Goal: Task Accomplishment & Management: Use online tool/utility

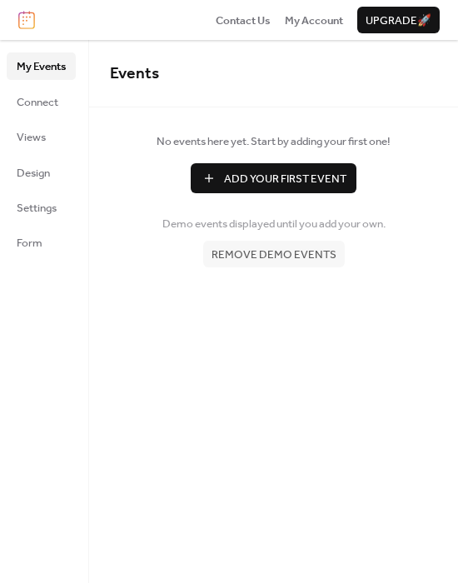
click at [302, 142] on span "No events here yet. Start by adding your first one!" at bounding box center [273, 141] width 327 height 17
click at [305, 143] on span "No events here yet. Start by adding your first one!" at bounding box center [273, 141] width 327 height 17
click at [268, 388] on div "Events No events here yet. Start by adding your first one! Add Your First Event…" at bounding box center [273, 311] width 369 height 543
